Goal: Task Accomplishment & Management: Use online tool/utility

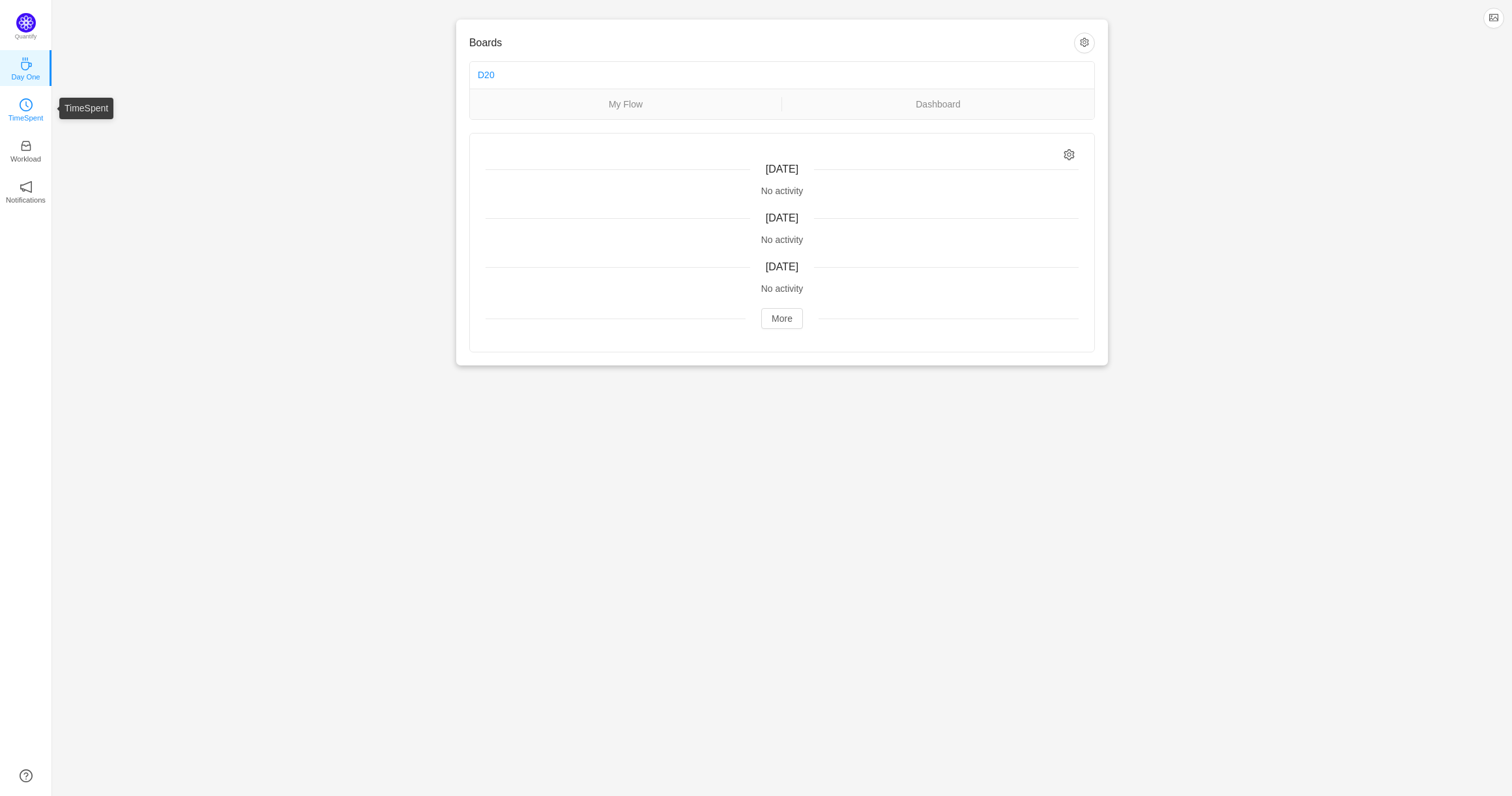
click at [24, 108] on icon "icon: clock-circle" at bounding box center [26, 105] width 13 height 13
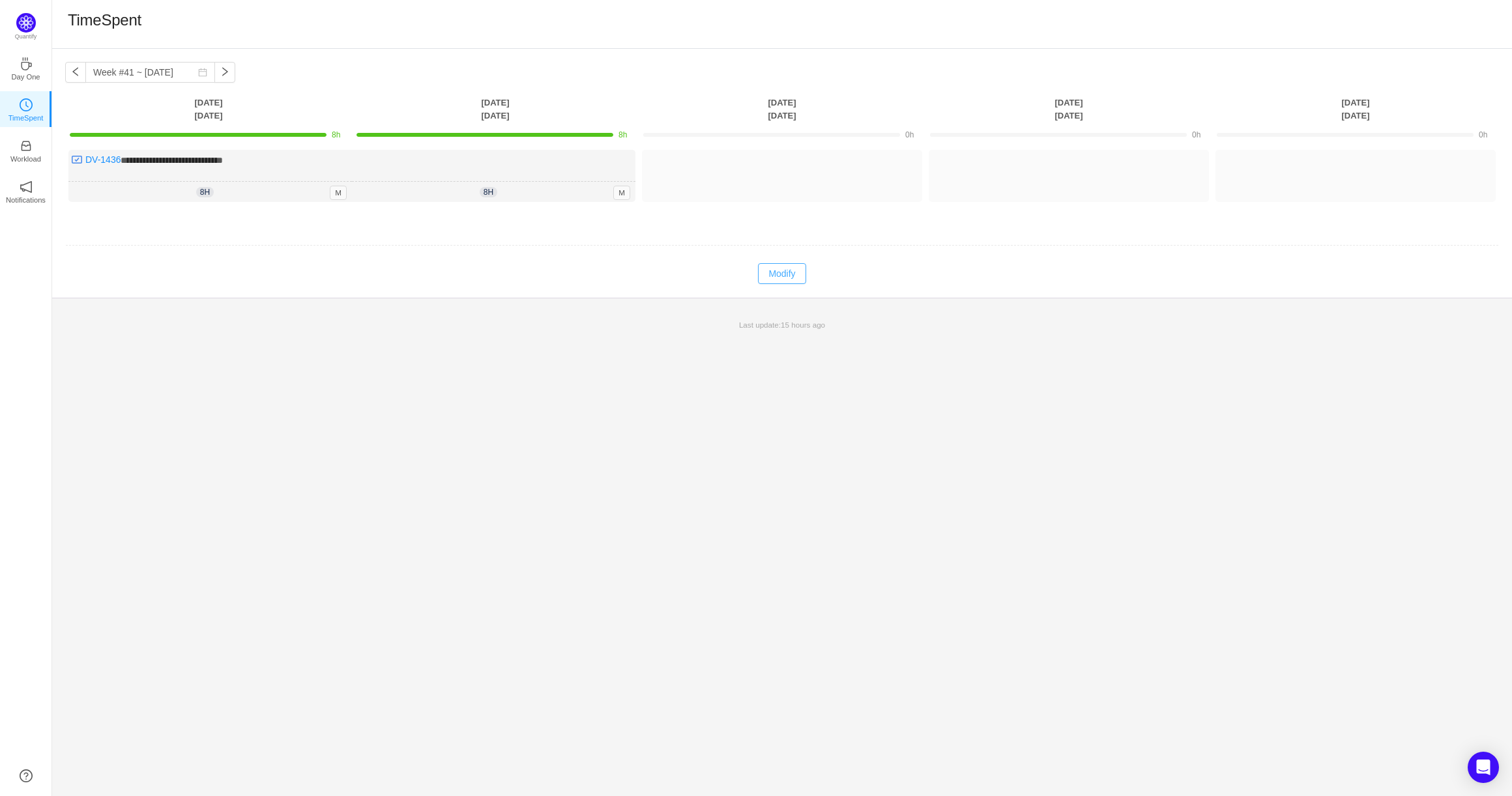
click at [774, 272] on button "Modify" at bounding box center [782, 273] width 48 height 21
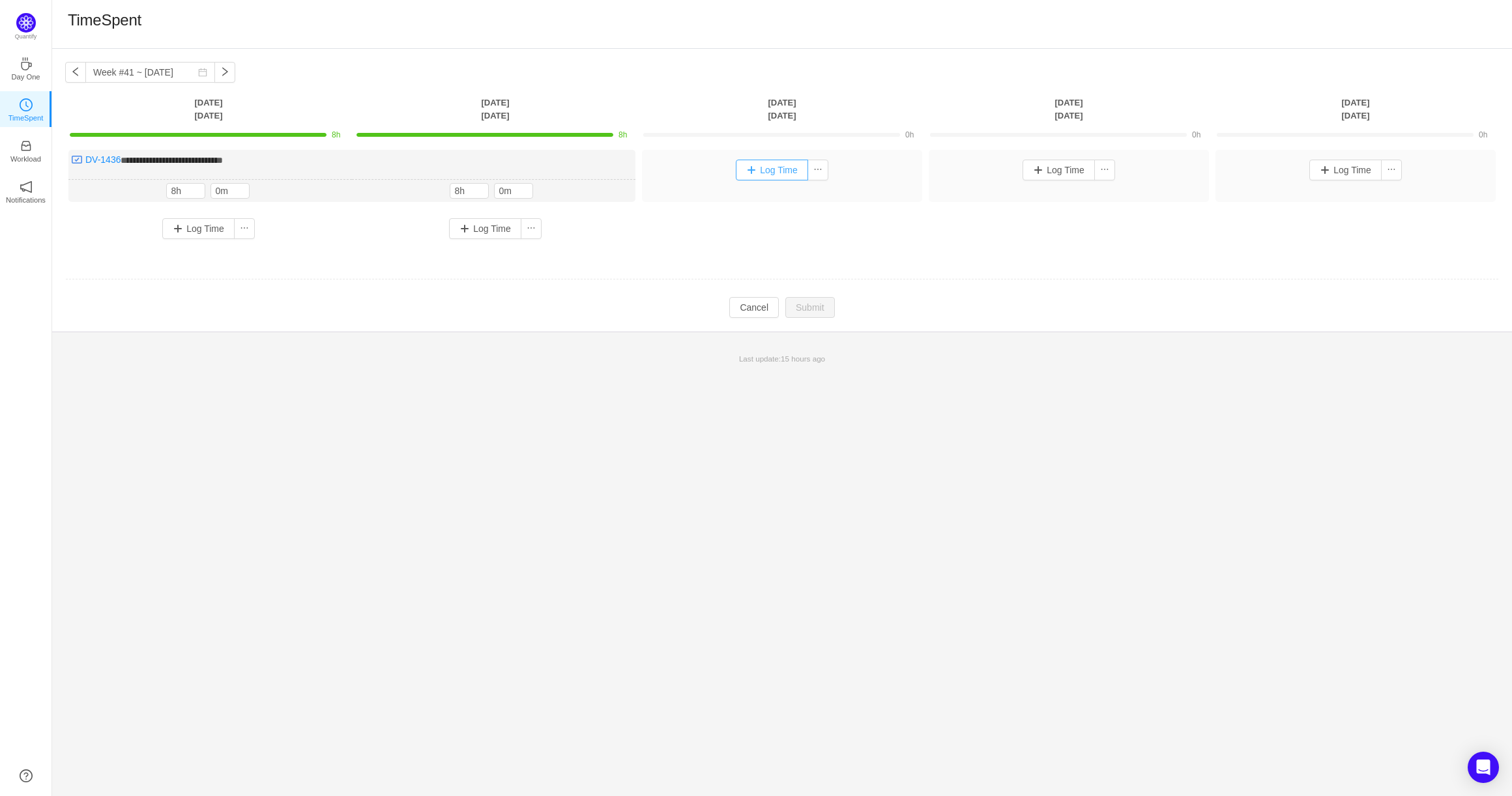
click at [751, 174] on button "Log Time" at bounding box center [772, 169] width 72 height 21
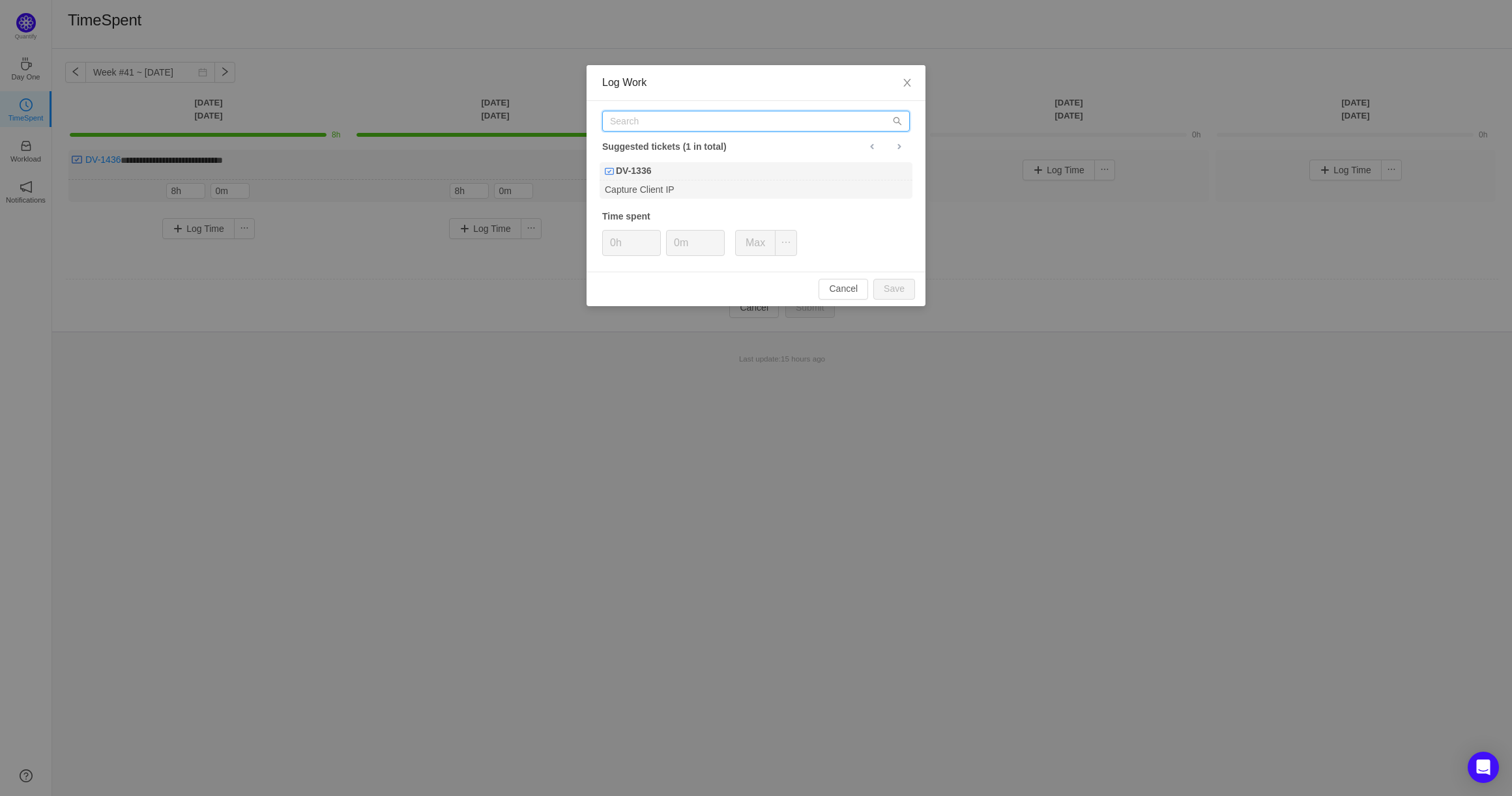
click at [666, 122] on input "text" at bounding box center [756, 120] width 308 height 21
type input "DV-1436"
click at [665, 175] on div "DV-1436" at bounding box center [756, 171] width 313 height 18
click at [652, 238] on icon "icon: up" at bounding box center [654, 238] width 5 height 5
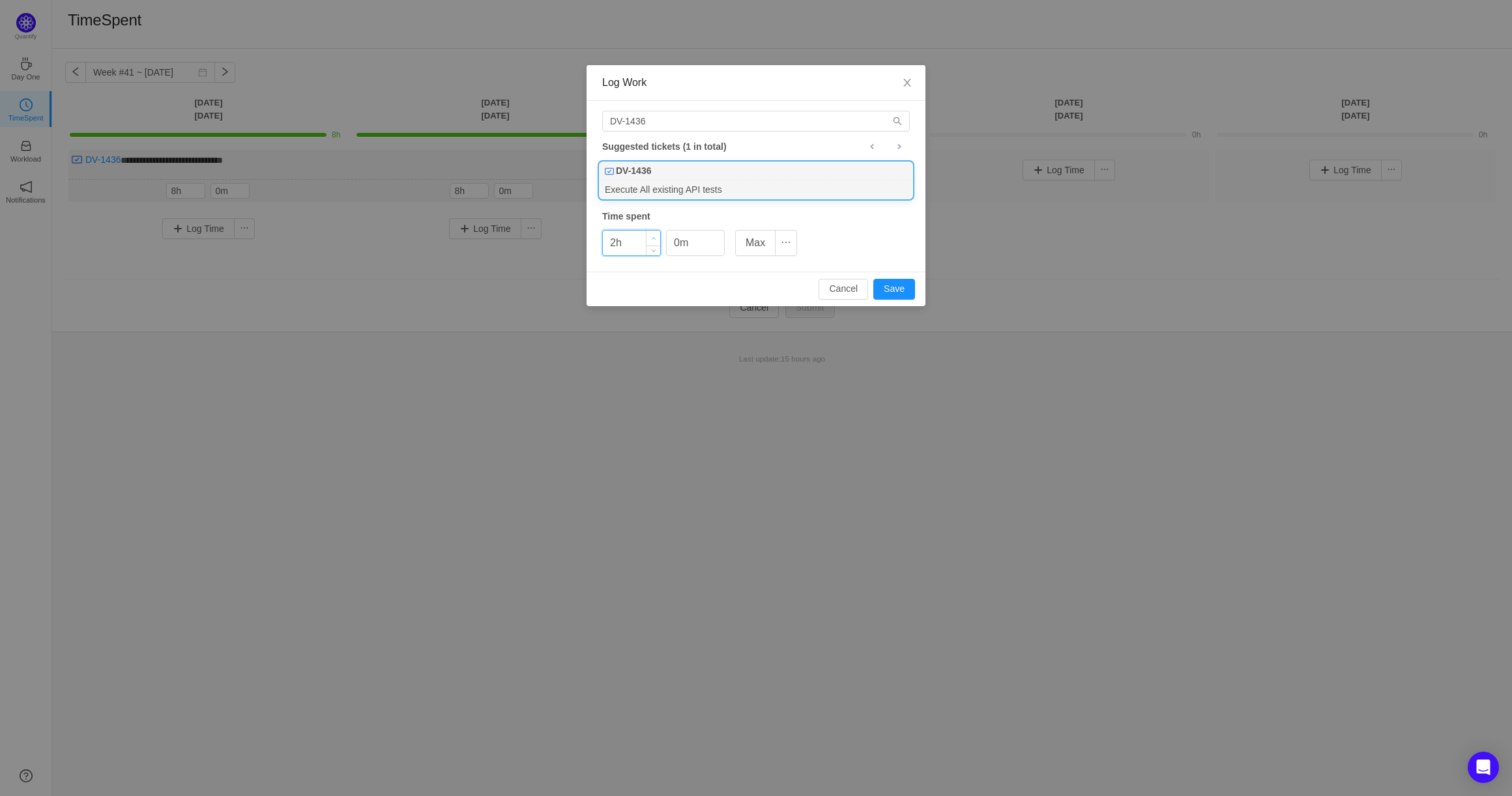
click at [652, 238] on icon "icon: up" at bounding box center [654, 238] width 5 height 5
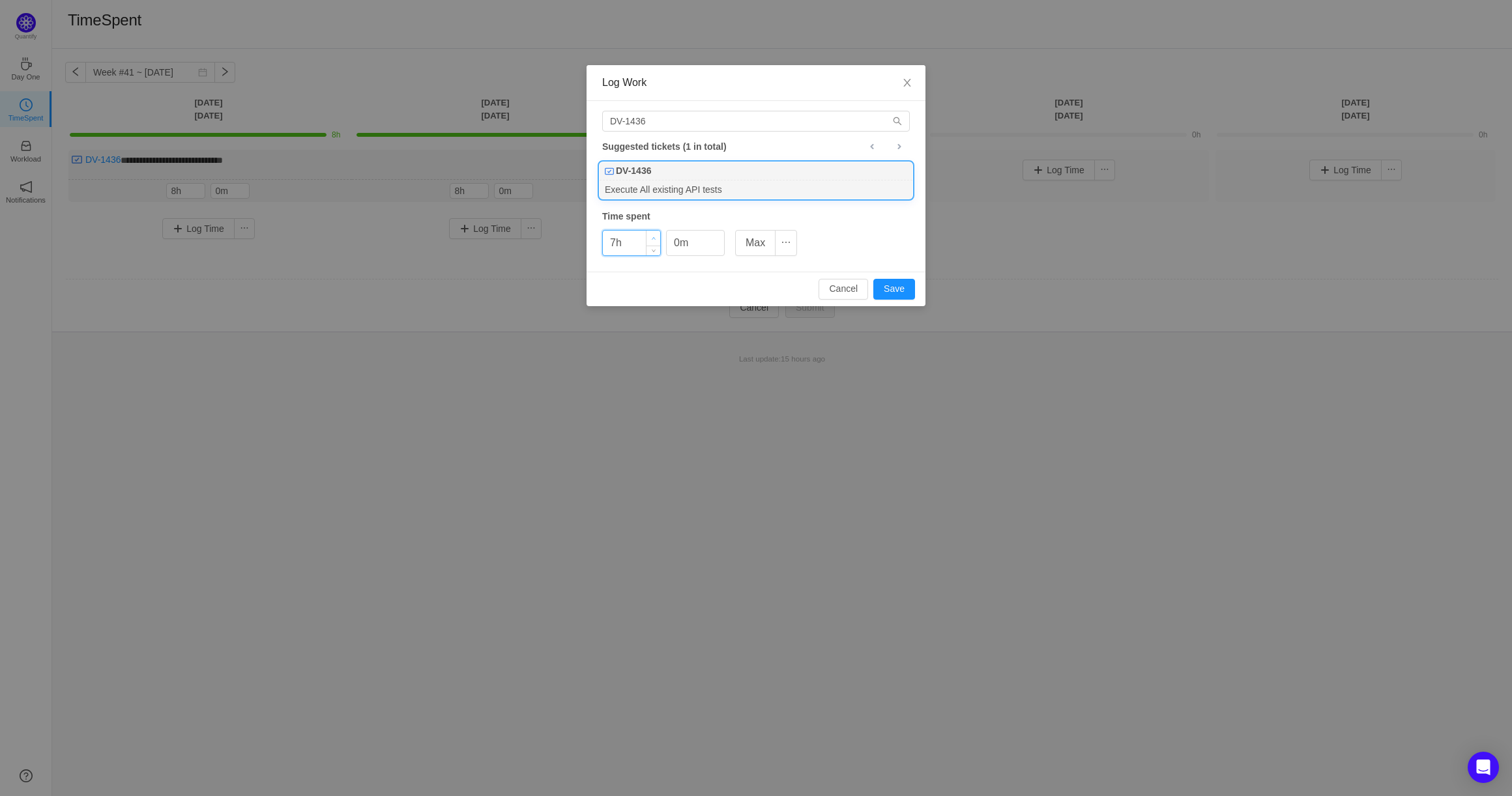
click at [652, 238] on icon "icon: up" at bounding box center [654, 238] width 5 height 5
click at [888, 279] on button "Save" at bounding box center [894, 289] width 42 height 21
type input "0h"
